Goal: Task Accomplishment & Management: Manage account settings

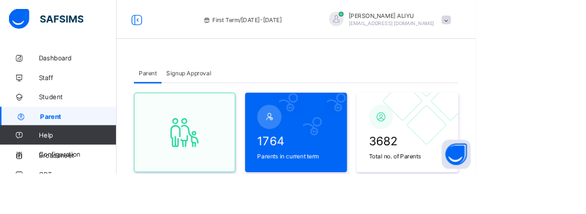
click at [53, 166] on span "Classes" at bounding box center [96, 168] width 96 height 10
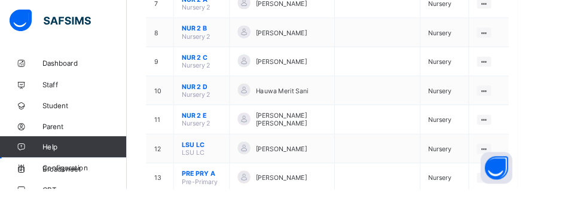
scroll to position [392, 0]
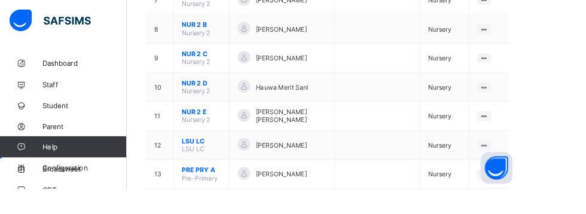
click at [0, 0] on ul "View Class Assign form Teacher" at bounding box center [0, 0] width 0 height 0
click at [0, 0] on div "View Class" at bounding box center [0, 0] width 0 height 0
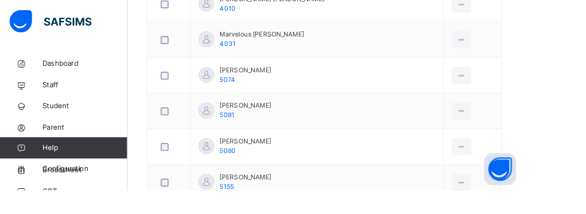
scroll to position [966, 0]
click at [508, 127] on div at bounding box center [519, 125] width 22 height 19
click at [0, 0] on div "Remove from Class" at bounding box center [0, 0] width 0 height 0
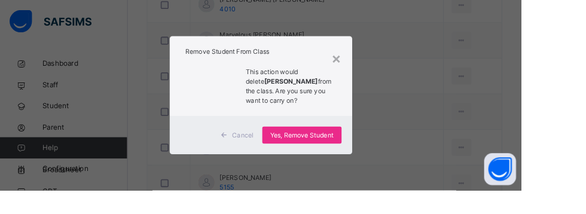
click at [375, 157] on span "Yes, Remove Student" at bounding box center [339, 152] width 71 height 11
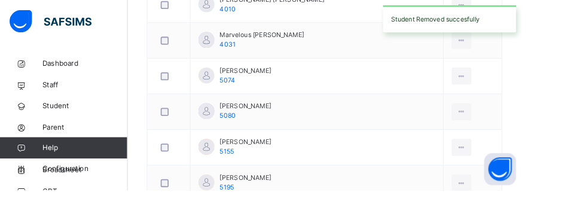
scroll to position [906, 0]
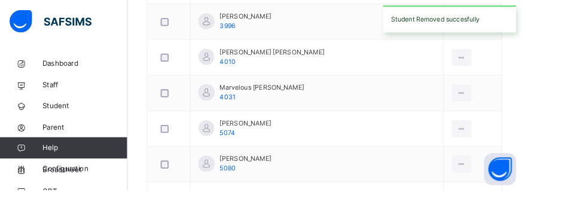
click at [0, 0] on ul "View Profile Remove from Class Transfer Student" at bounding box center [0, 0] width 0 height 0
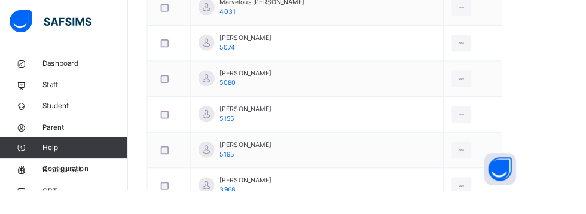
scroll to position [1002, 0]
click at [514, 129] on icon at bounding box center [519, 129] width 10 height 11
click at [0, 0] on div "Remove from Class" at bounding box center [0, 0] width 0 height 0
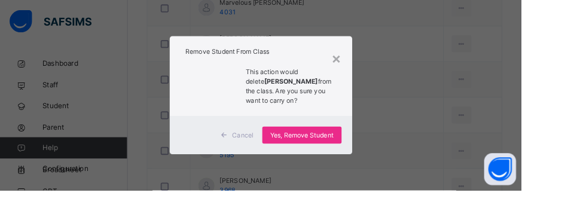
click at [375, 157] on span "Yes, Remove Student" at bounding box center [339, 152] width 71 height 11
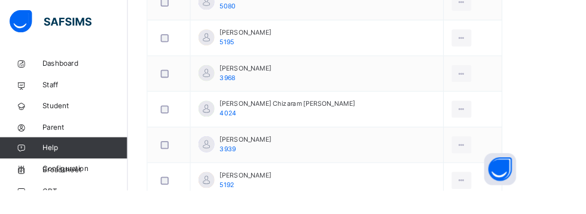
scroll to position [949, 0]
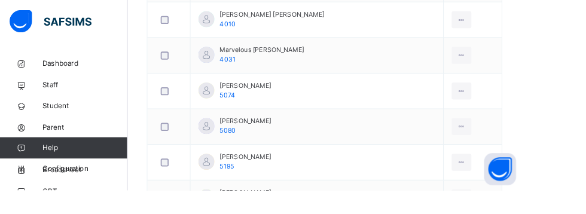
click at [508, 106] on div at bounding box center [519, 102] width 22 height 19
click at [0, 0] on div "Remove from Class" at bounding box center [0, 0] width 0 height 0
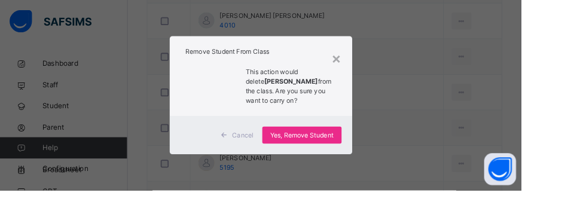
click at [375, 157] on span "Yes, Remove Student" at bounding box center [339, 152] width 71 height 11
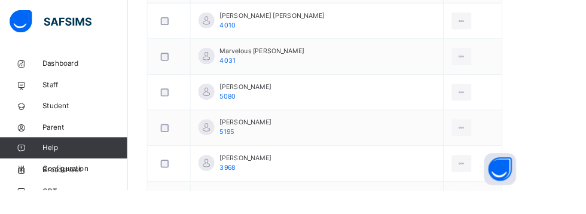
click at [508, 134] on div at bounding box center [519, 143] width 22 height 19
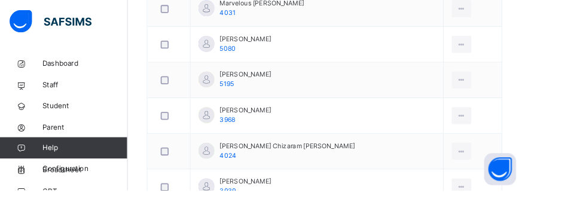
click at [0, 0] on div "Remove from Class" at bounding box center [0, 0] width 0 height 0
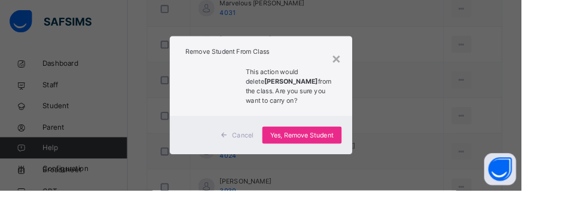
click at [375, 157] on span "Yes, Remove Student" at bounding box center [339, 152] width 71 height 11
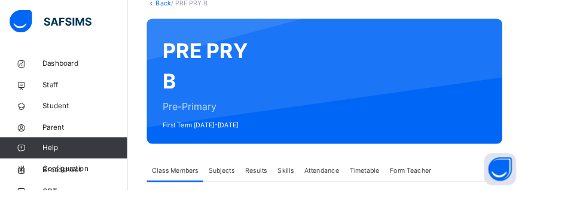
scroll to position [0, 0]
